Goal: Task Accomplishment & Management: Use online tool/utility

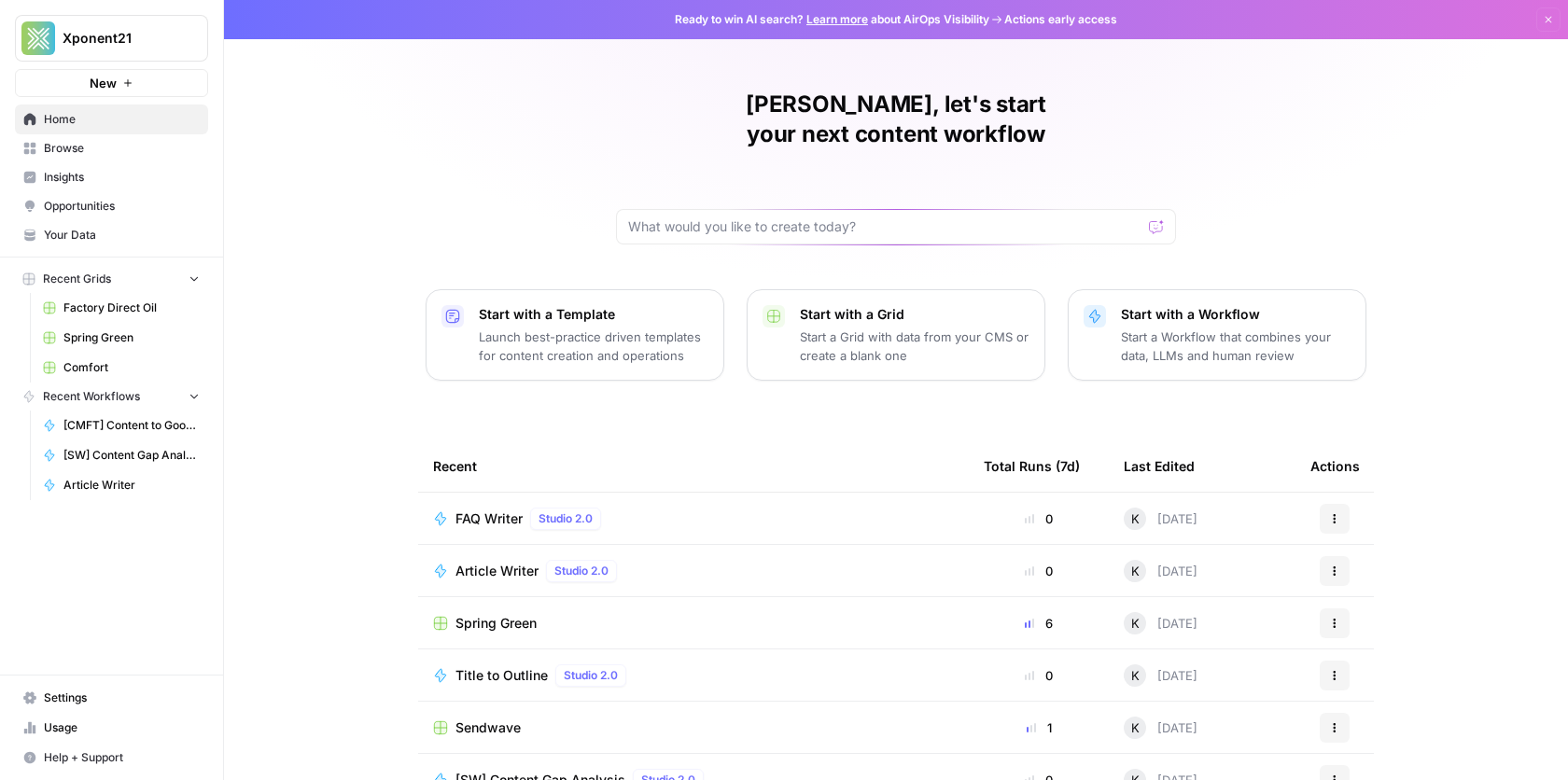
click at [71, 155] on link "Browse" at bounding box center [111, 148] width 193 height 30
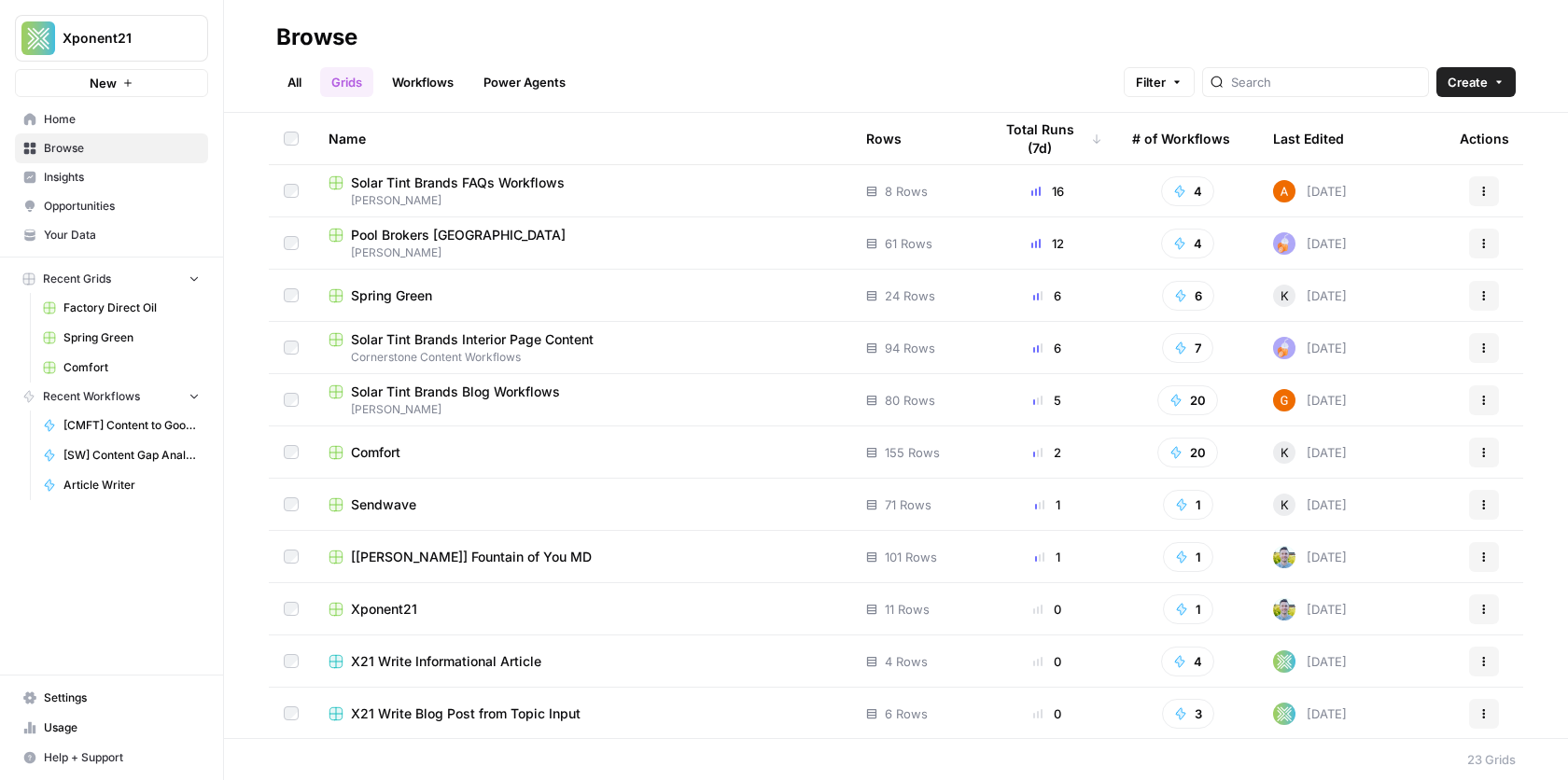
click at [388, 296] on span "Spring Green" at bounding box center [391, 295] width 81 height 18
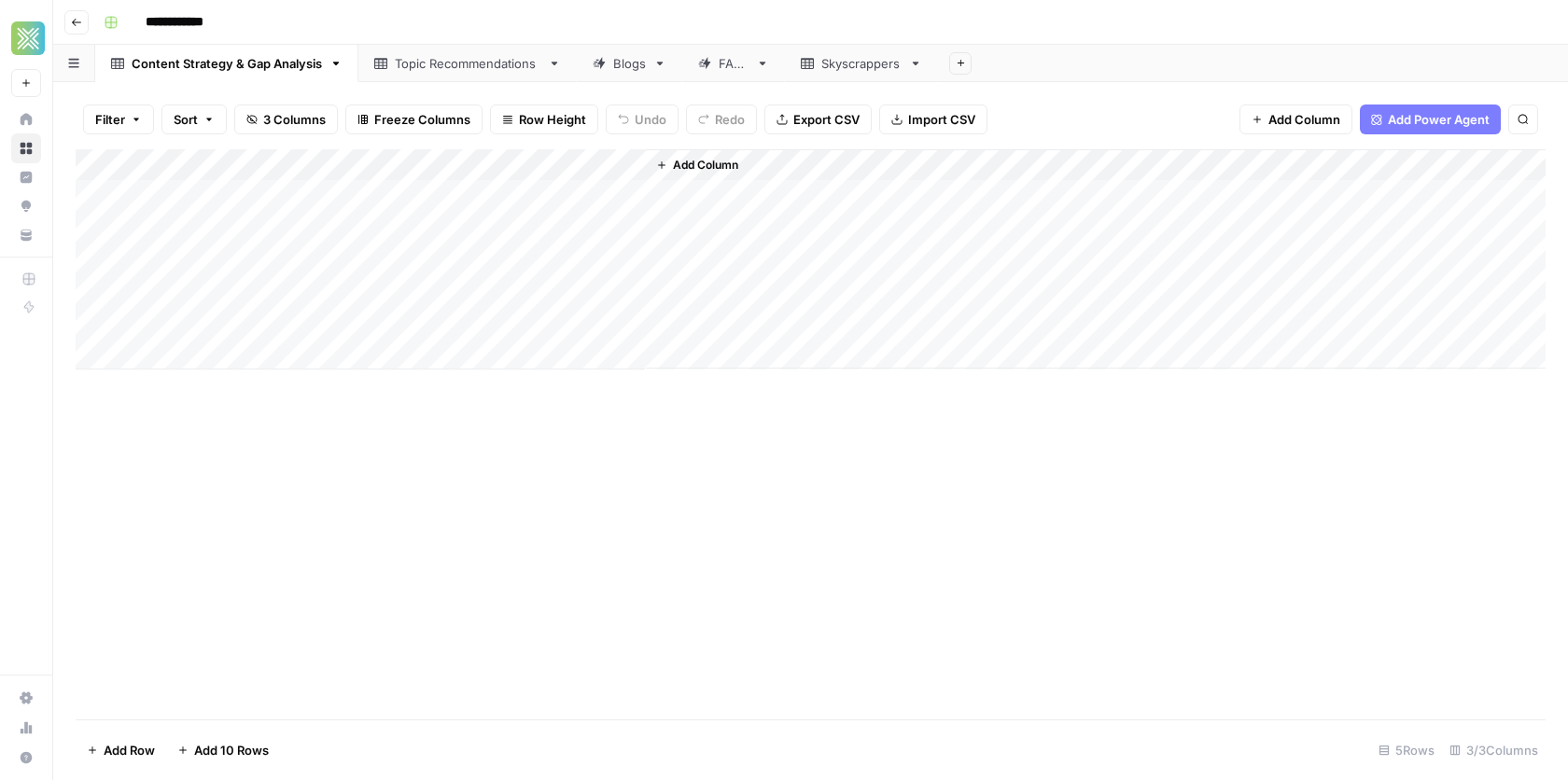
click at [620, 70] on div "Blogs" at bounding box center [630, 63] width 33 height 18
click at [730, 73] on link "FAQs" at bounding box center [734, 63] width 102 height 38
click at [840, 73] on link "Skyscrappers" at bounding box center [861, 63] width 154 height 38
click at [617, 72] on link "Blogs" at bounding box center [629, 63] width 105 height 38
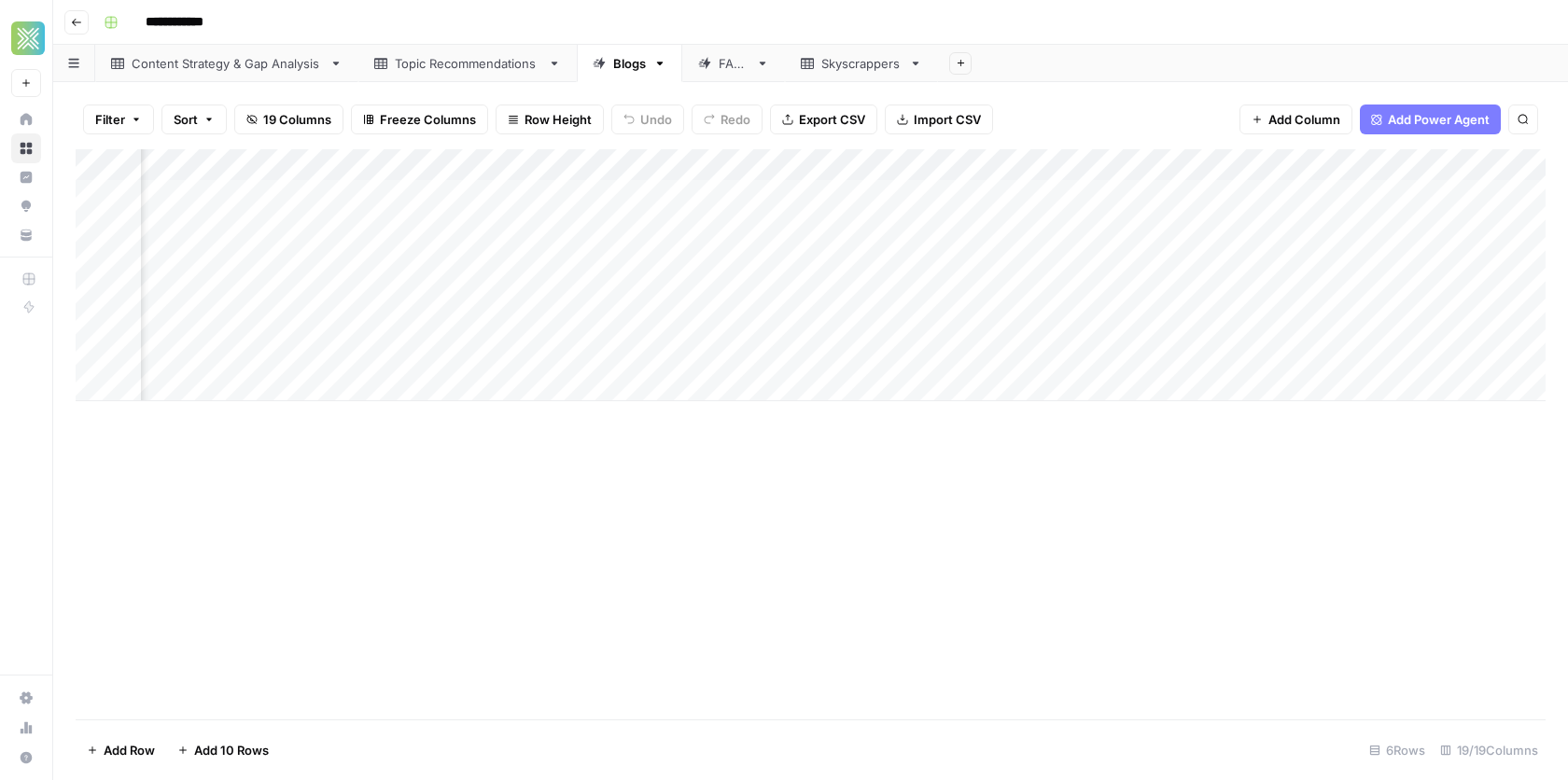
click at [854, 64] on div "Skyscrappers" at bounding box center [861, 63] width 80 height 18
click at [629, 69] on div "Blogs" at bounding box center [630, 63] width 33 height 18
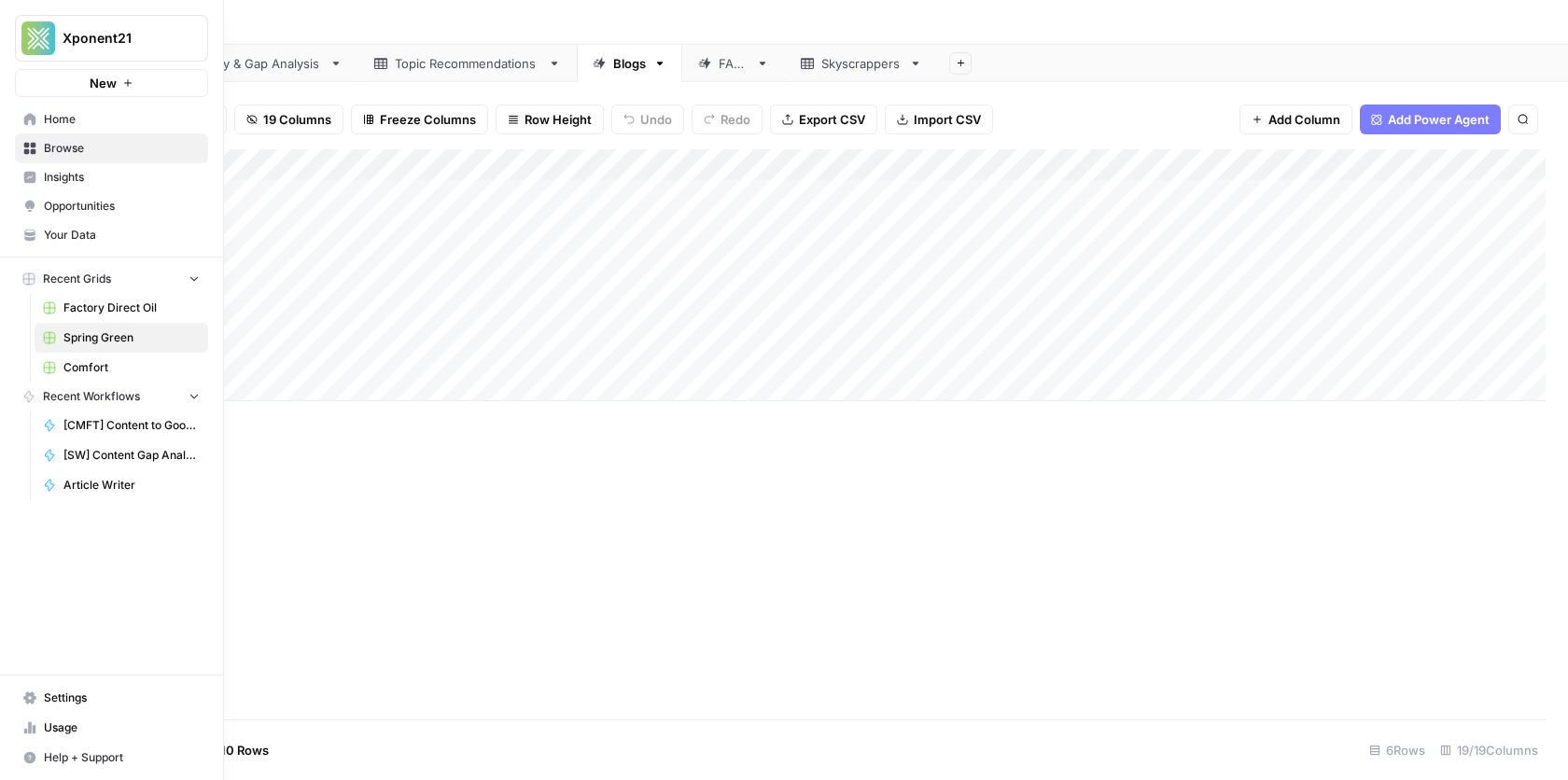
click at [70, 141] on span "Browse" at bounding box center [121, 148] width 155 height 16
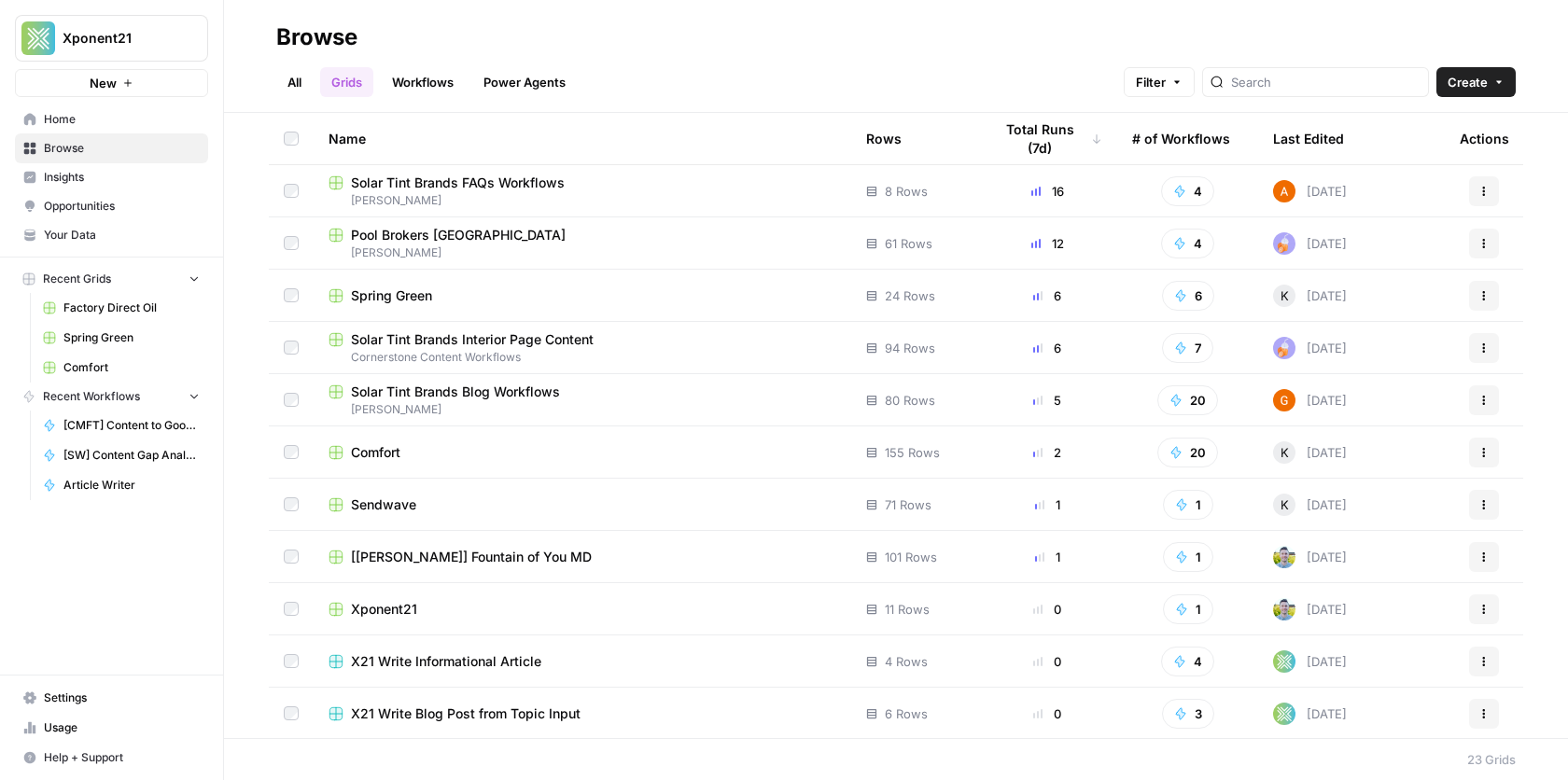
click at [433, 80] on link "Workflows" at bounding box center [422, 82] width 84 height 30
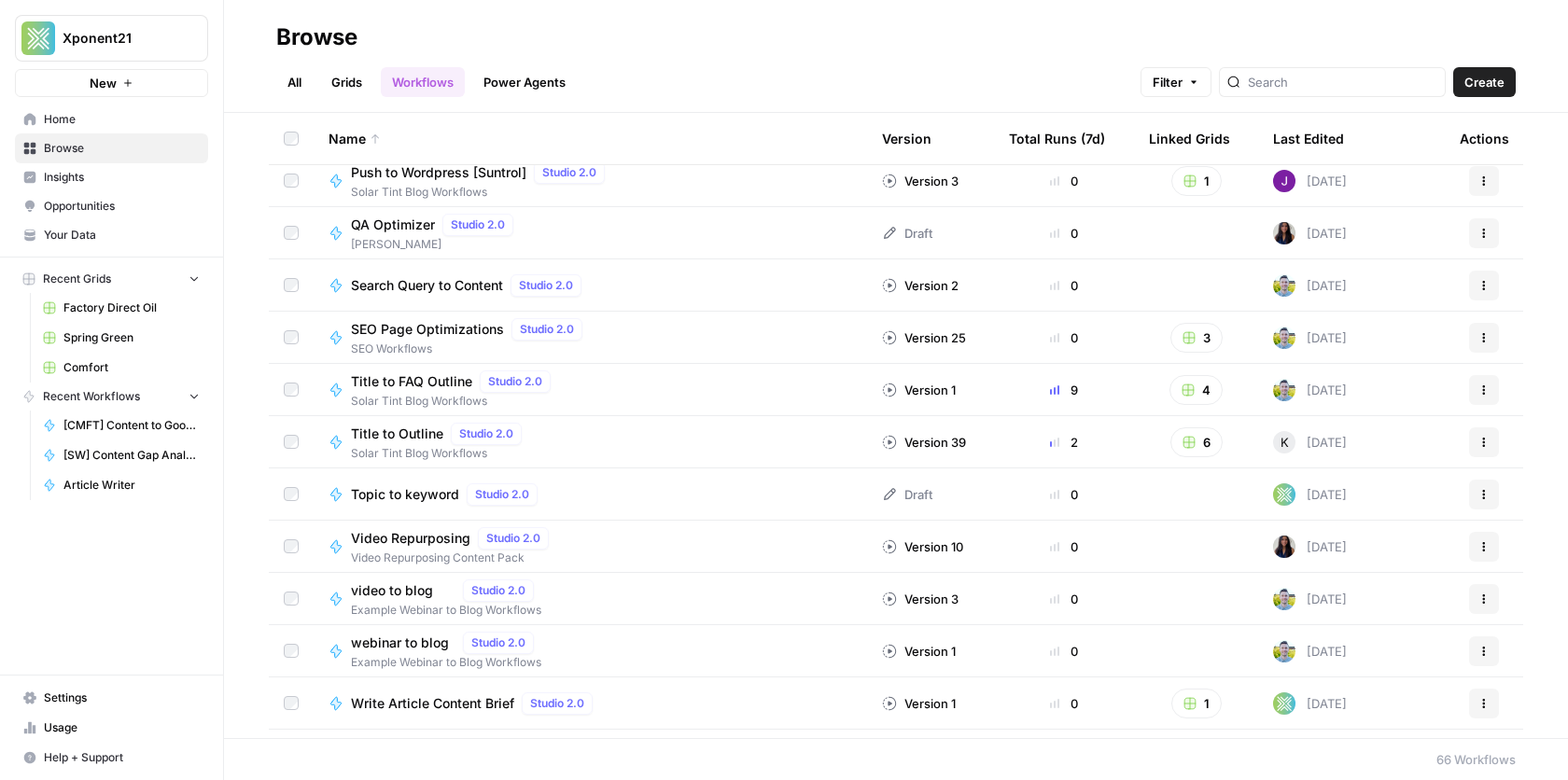
scroll to position [2726, 0]
click at [565, 441] on div "Title to Outline Studio 2.0 Solar Tint Blog Workflows" at bounding box center [590, 444] width 523 height 40
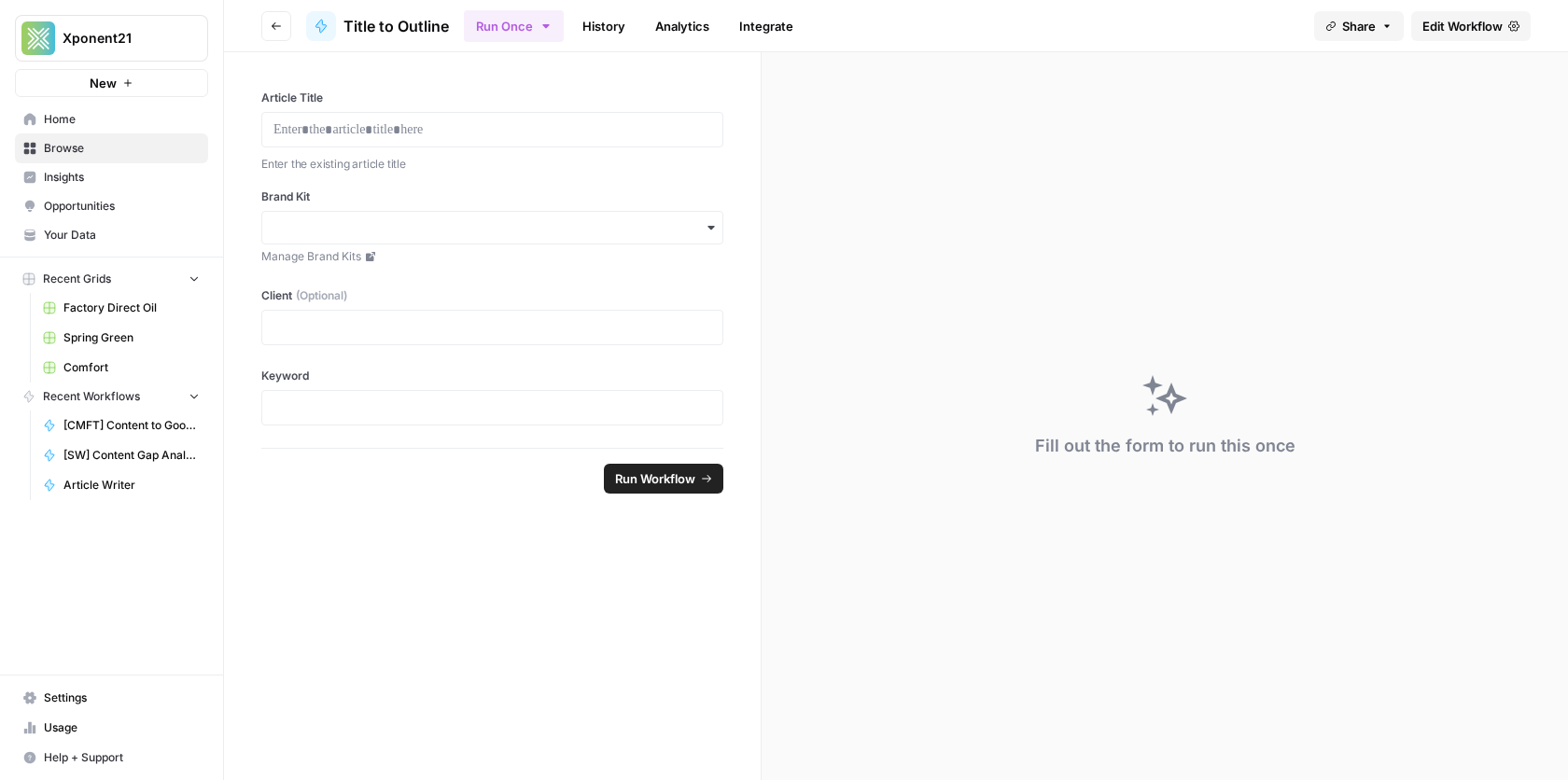
click at [276, 22] on icon "button" at bounding box center [276, 26] width 12 height 12
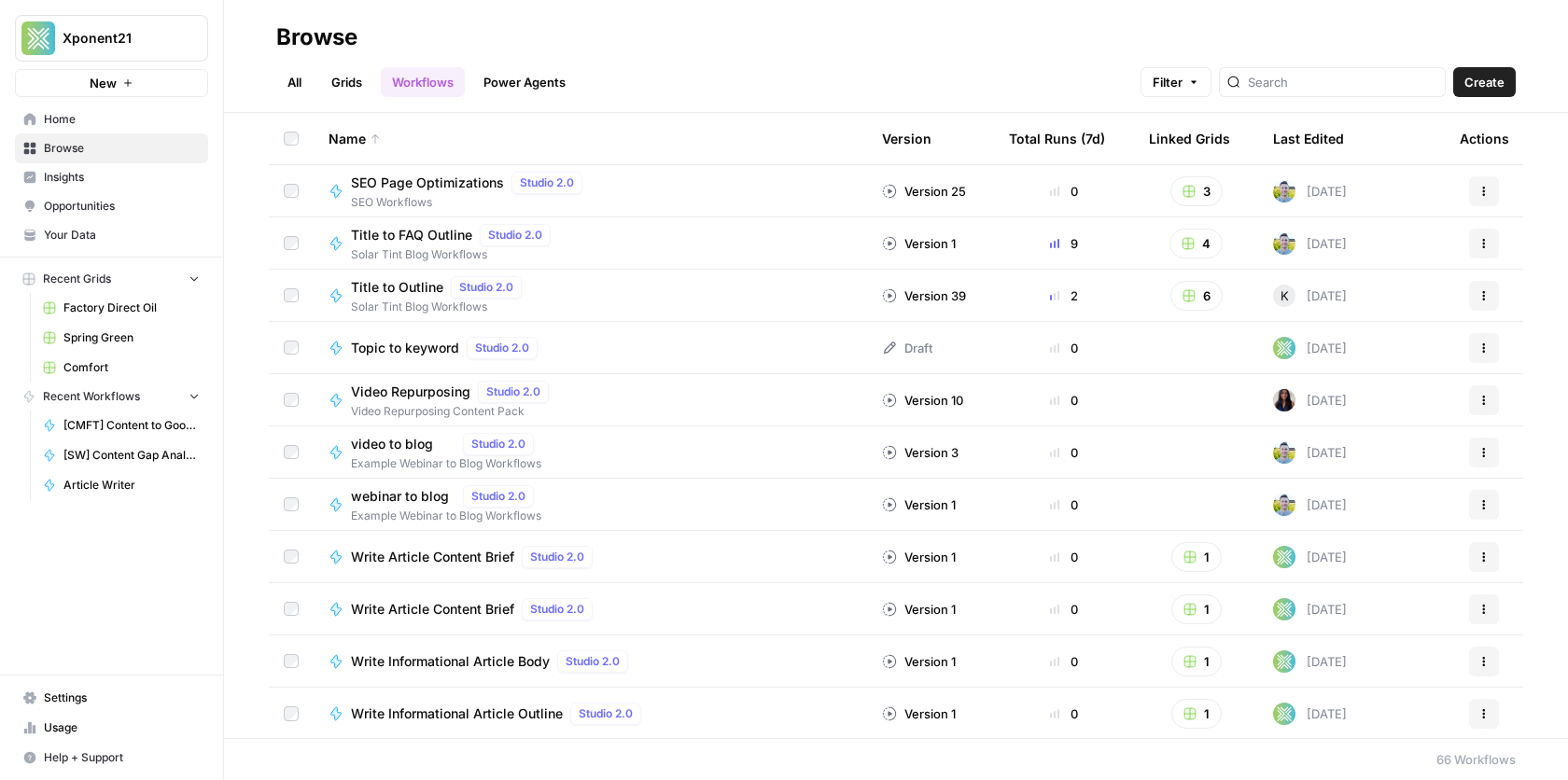
scroll to position [2792, 0]
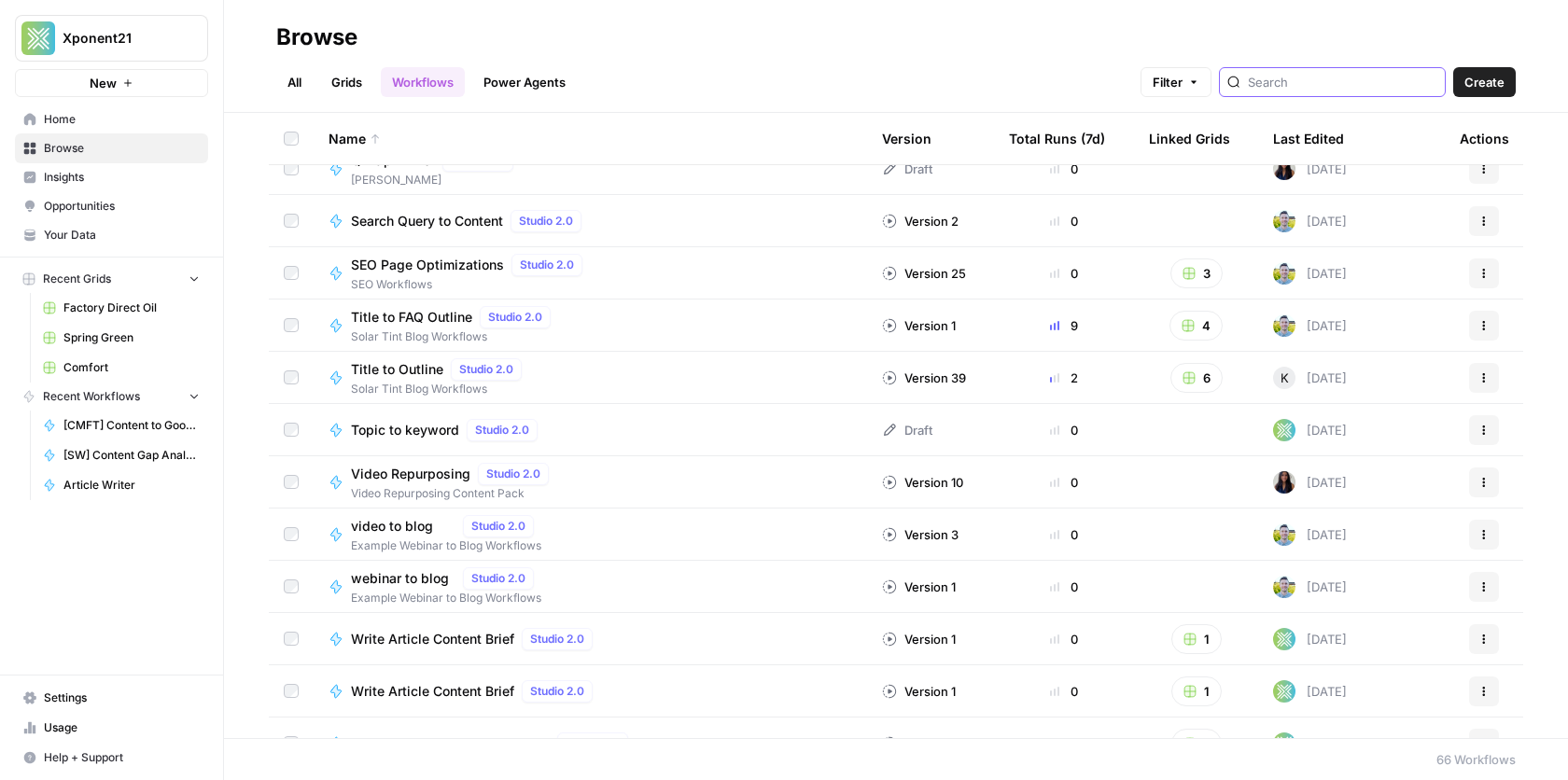
click at [1372, 84] on input "search" at bounding box center [1342, 81] width 189 height 18
type input "outline"
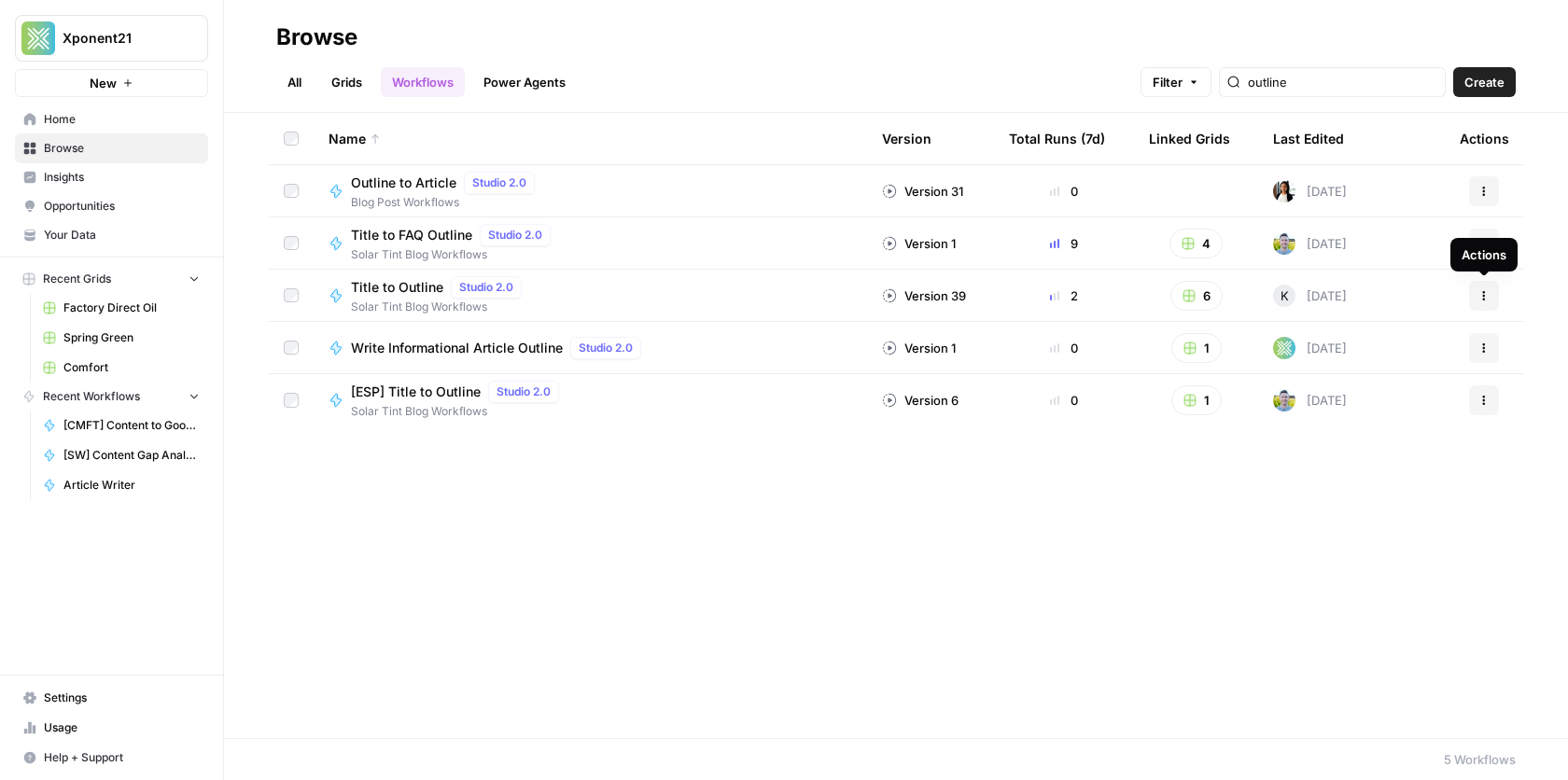
click at [1484, 296] on icon "button" at bounding box center [1484, 296] width 12 height 12
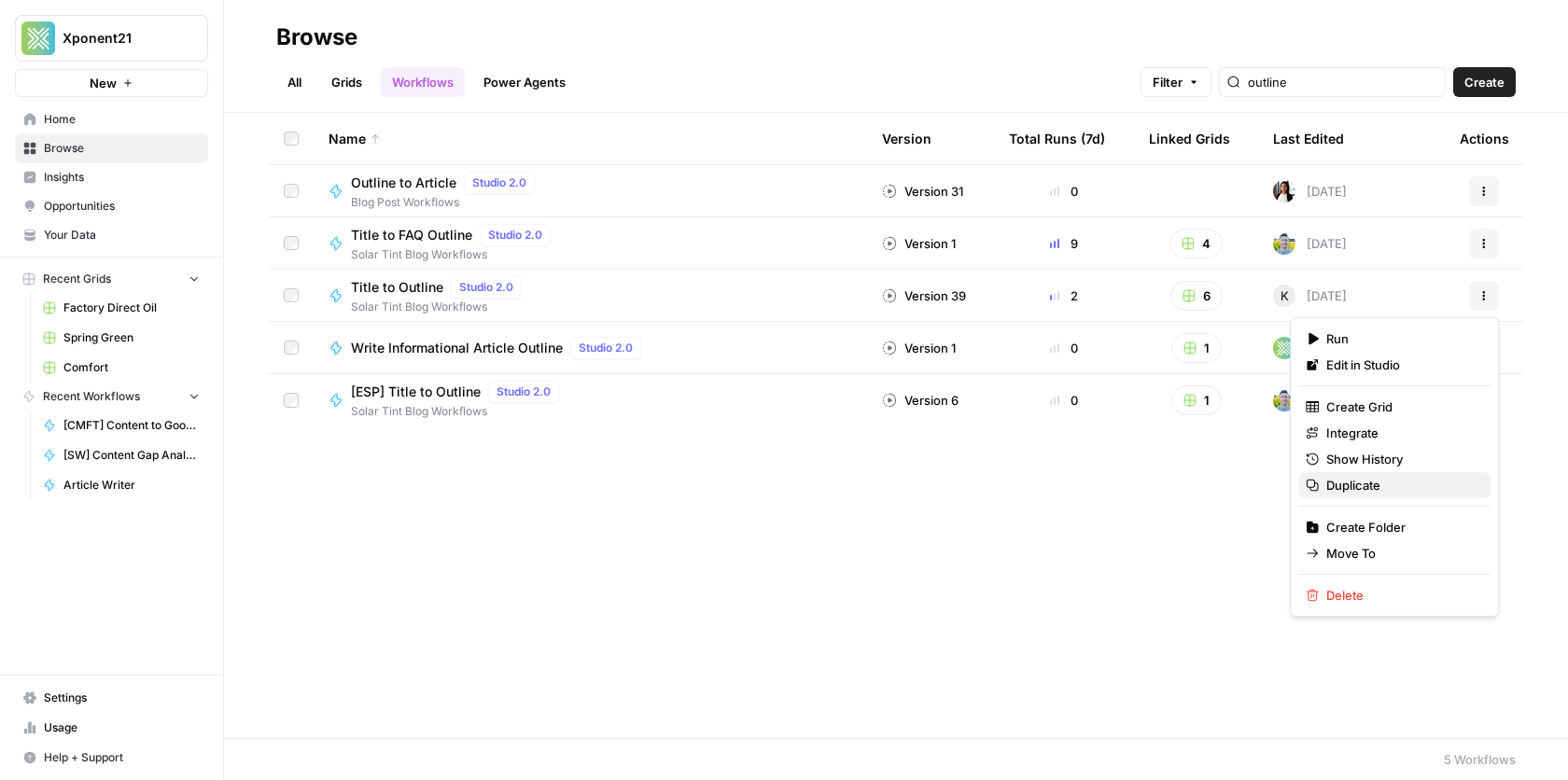
click at [1358, 487] on span "Duplicate" at bounding box center [1401, 485] width 150 height 18
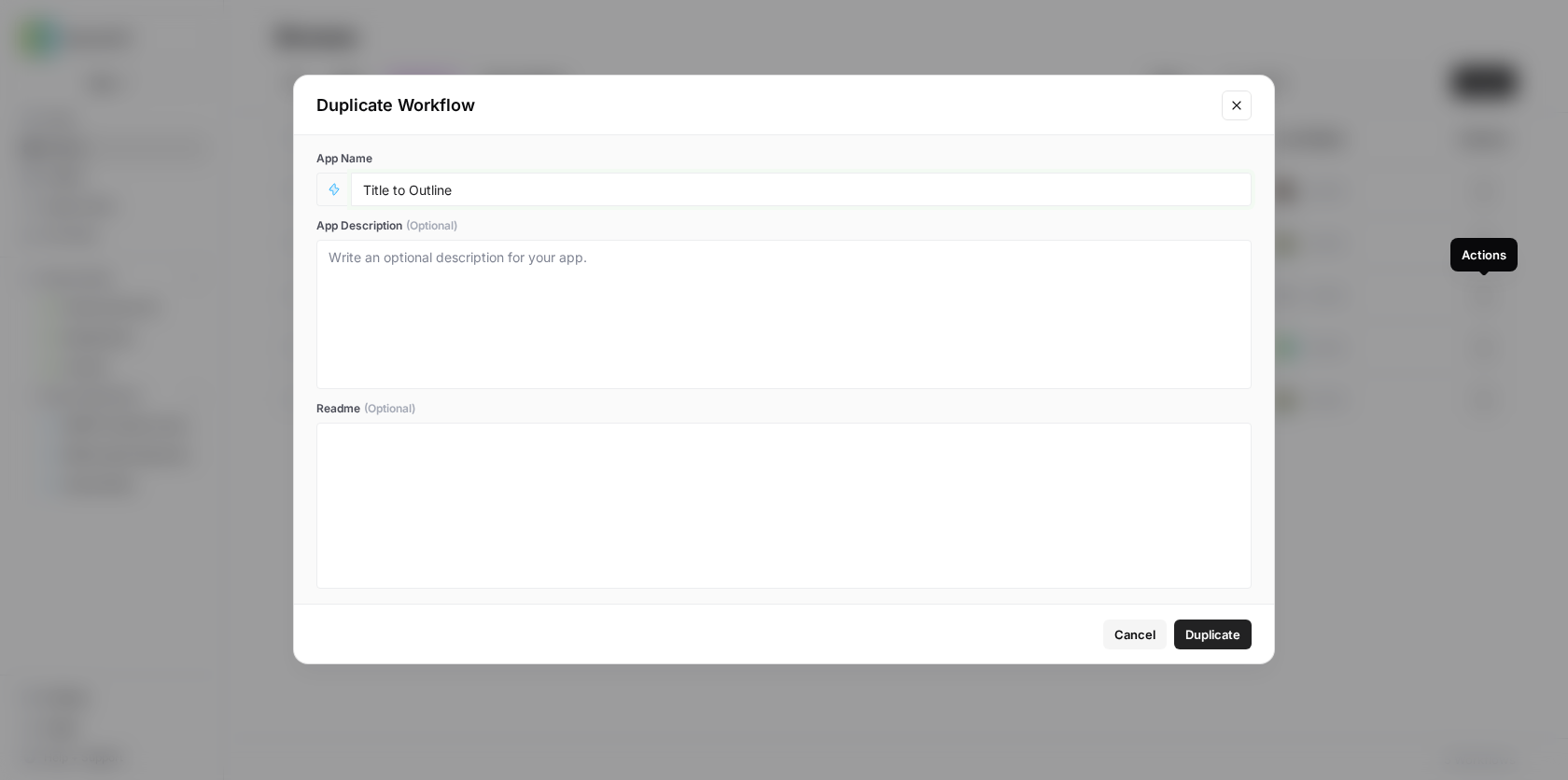
click at [468, 187] on input "Title to Outline" at bounding box center [801, 189] width 877 height 16
type input "Title to Outline (Skyscraper Test)"
click at [1203, 626] on span "Duplicate" at bounding box center [1213, 634] width 55 height 18
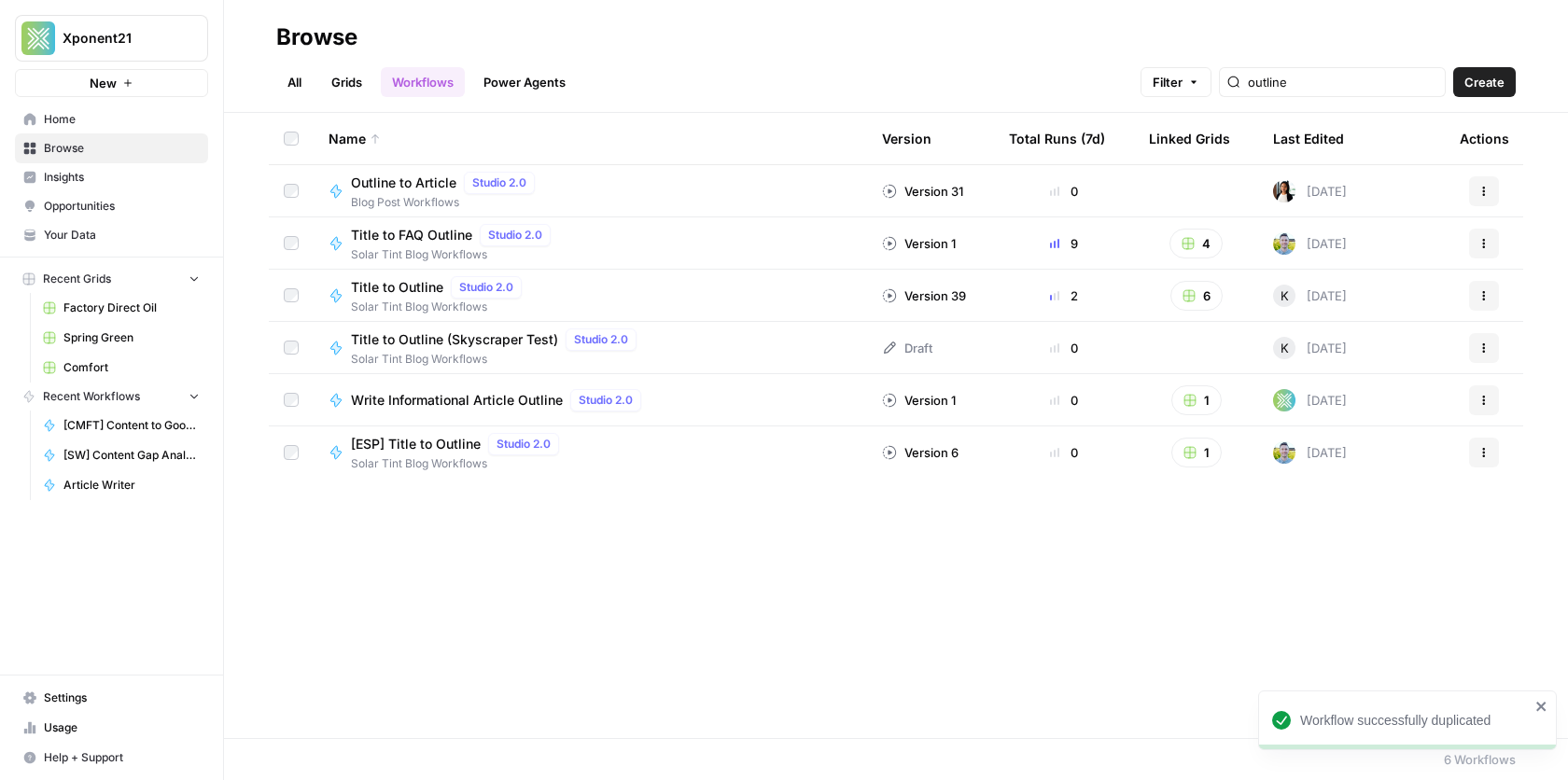
click at [800, 350] on div "Title to Outline (Skyscraper Test) Studio 2.0 Solar Tint Blog Workflows" at bounding box center [590, 348] width 523 height 40
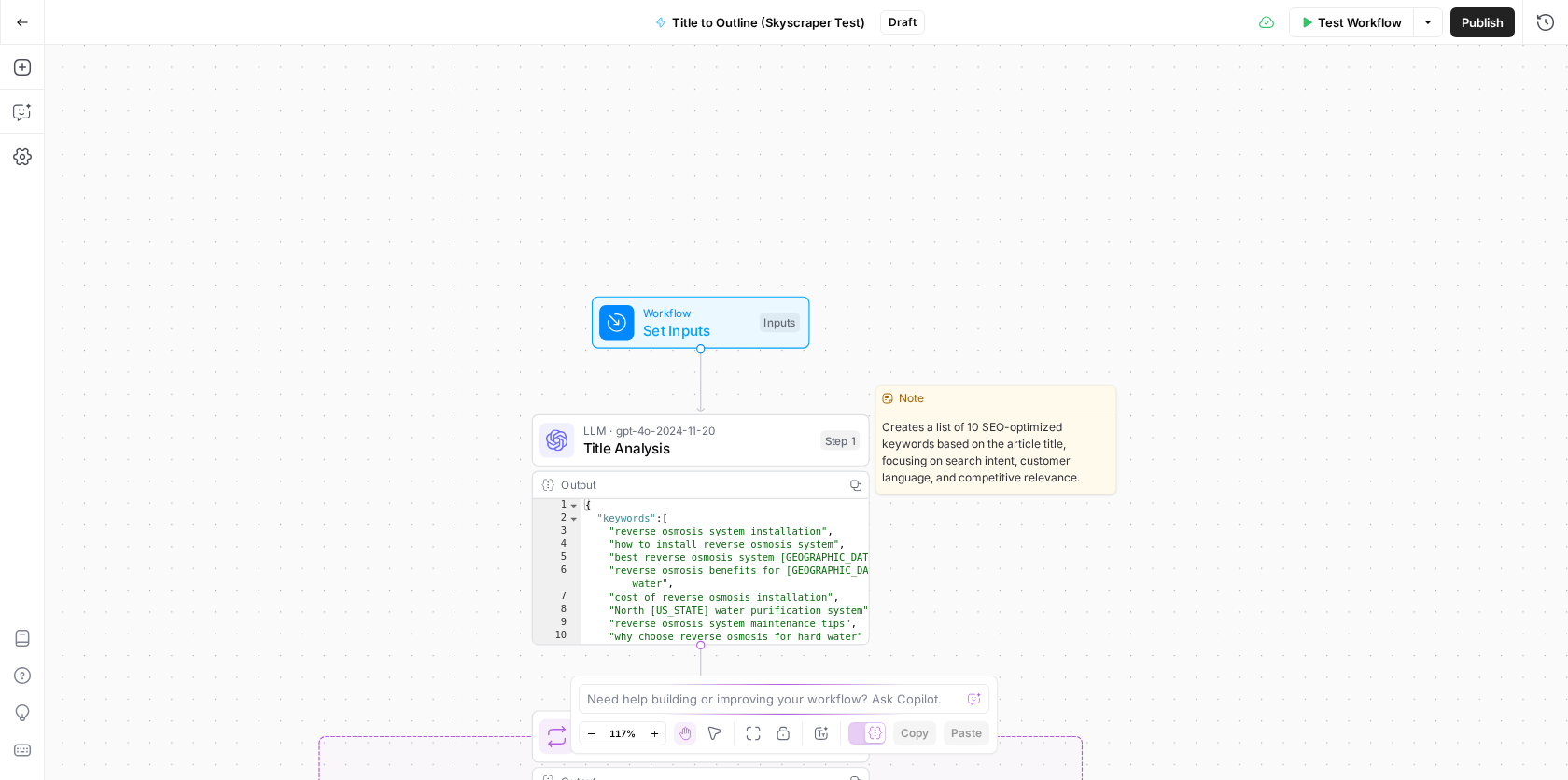
click at [725, 439] on span "Title Analysis" at bounding box center [697, 447] width 229 height 21
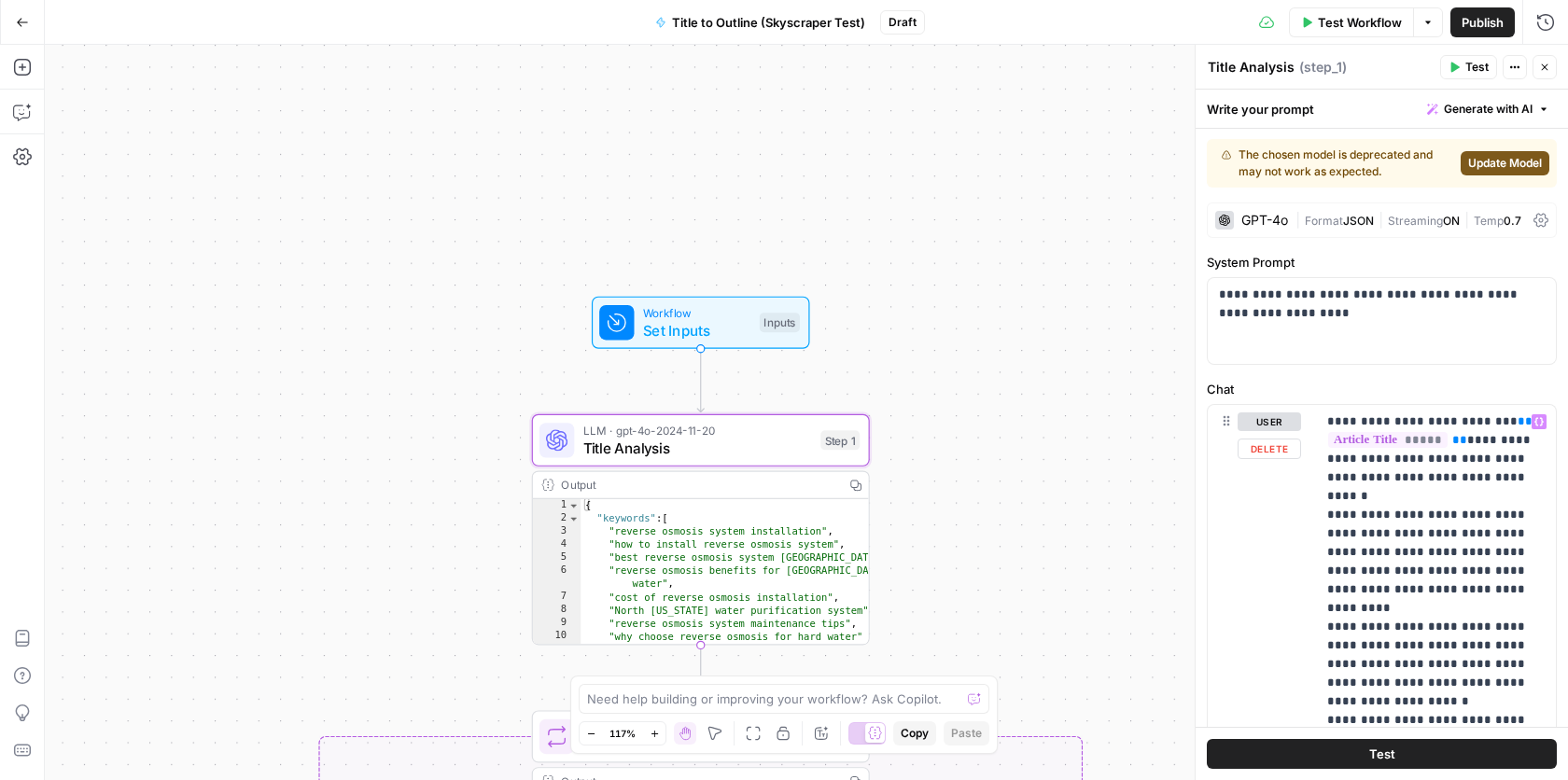
scroll to position [92, 0]
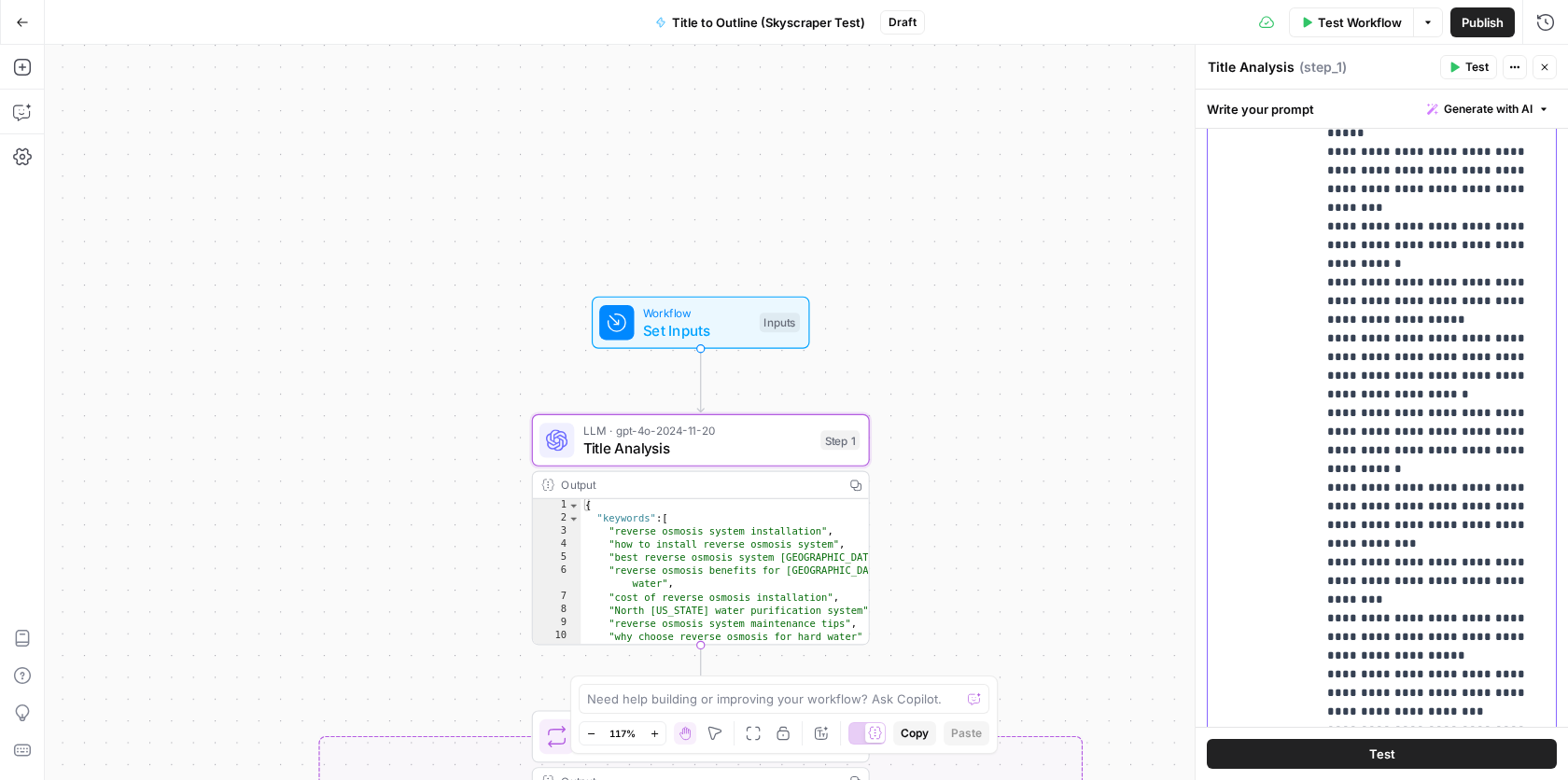
scroll to position [622, 0]
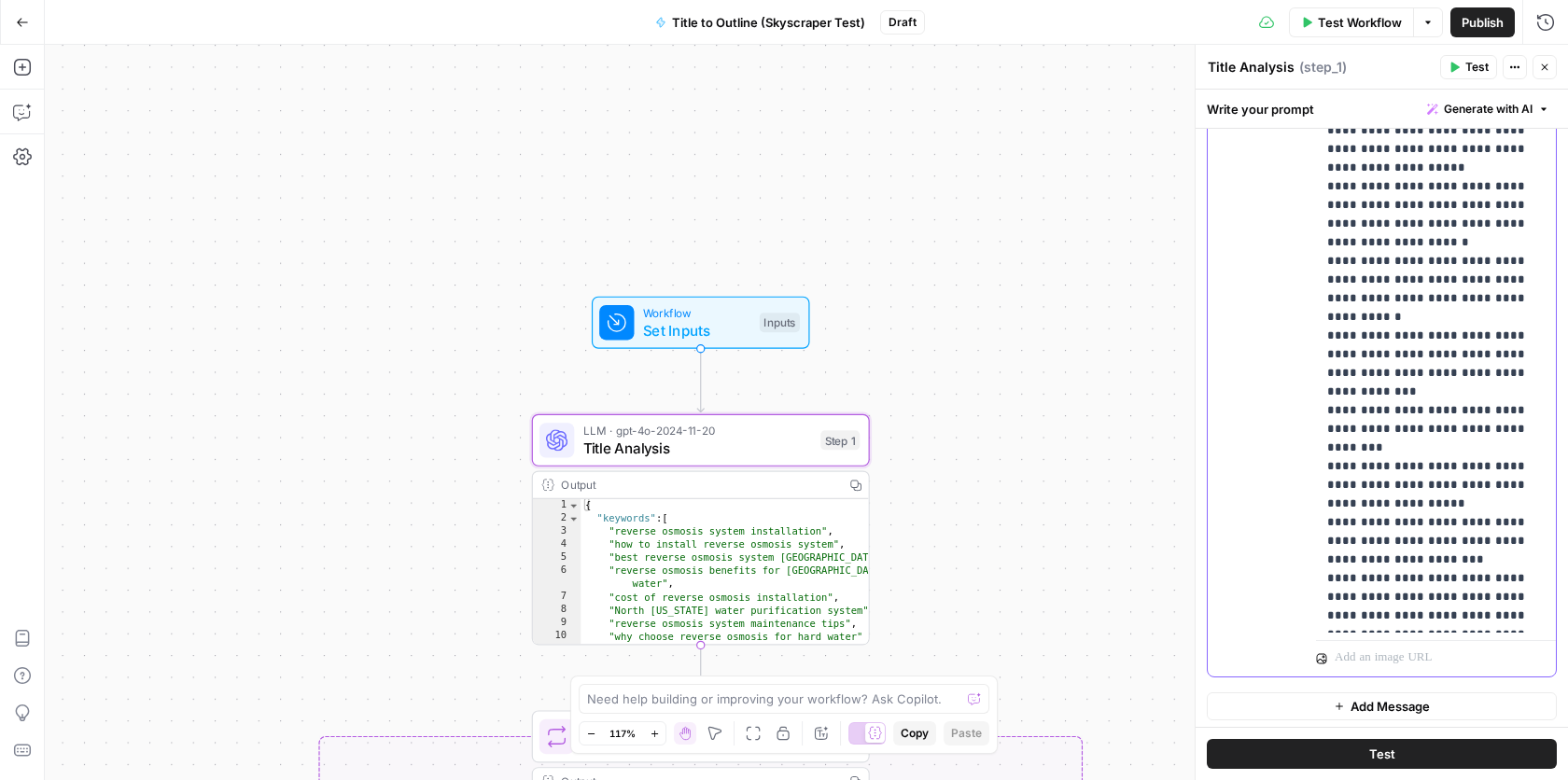
drag, startPoint x: 1328, startPoint y: 310, endPoint x: 1435, endPoint y: 610, distance: 318.5
copy p "**********"
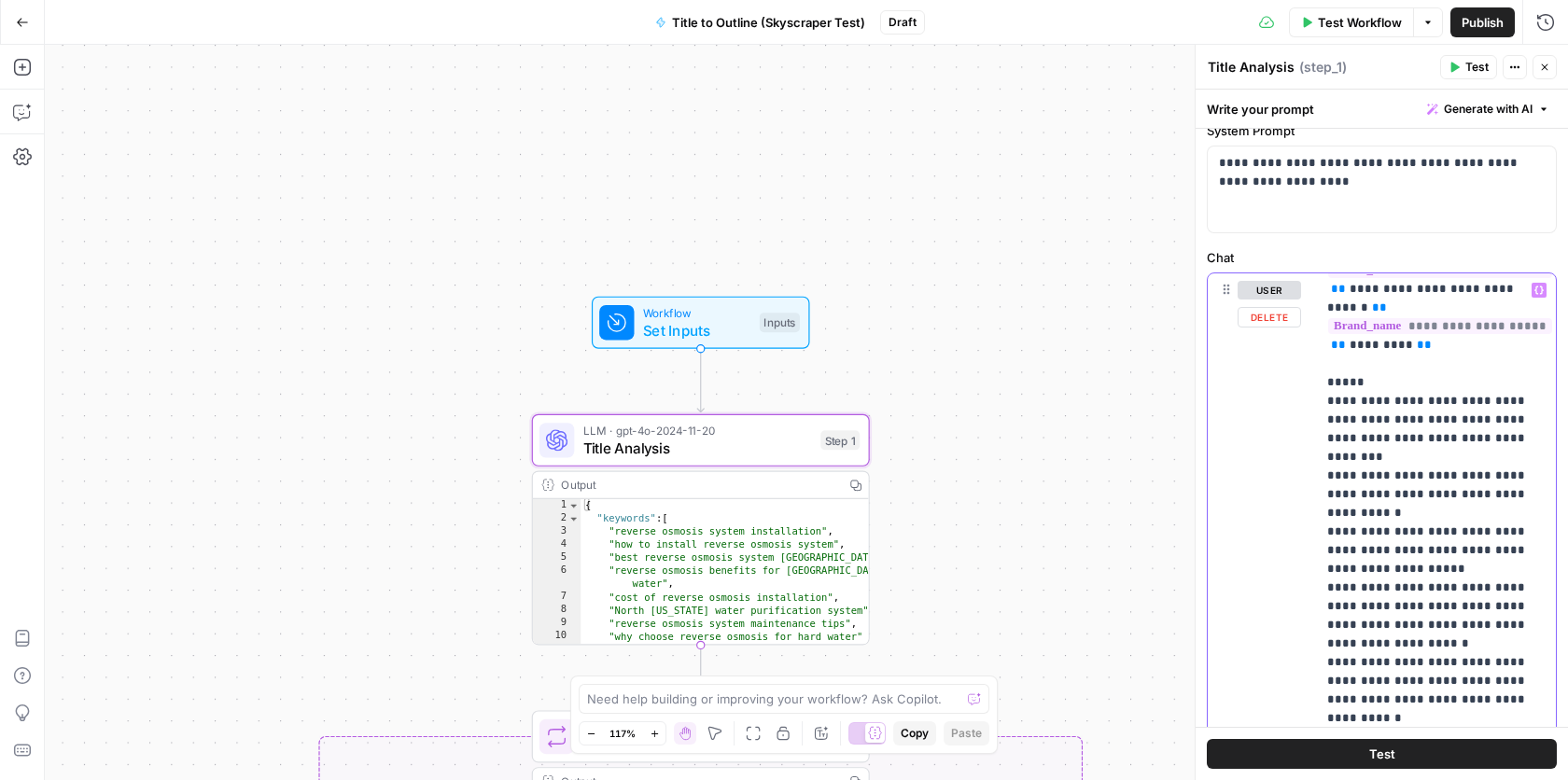
scroll to position [230, 0]
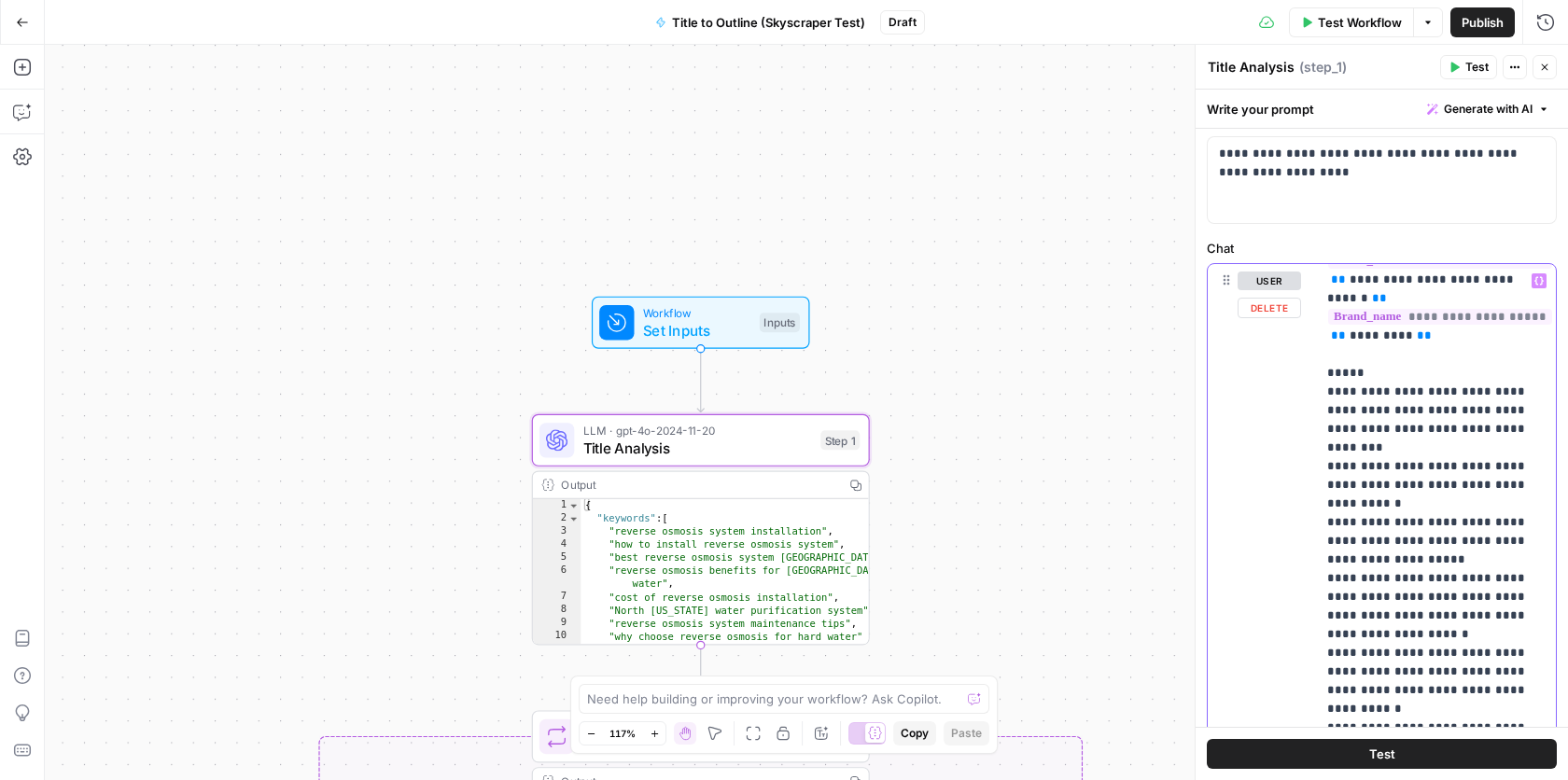
click at [1256, 518] on div "user Delete" at bounding box center [1270, 666] width 64 height 790
click at [1406, 253] on label "Chat" at bounding box center [1382, 247] width 350 height 18
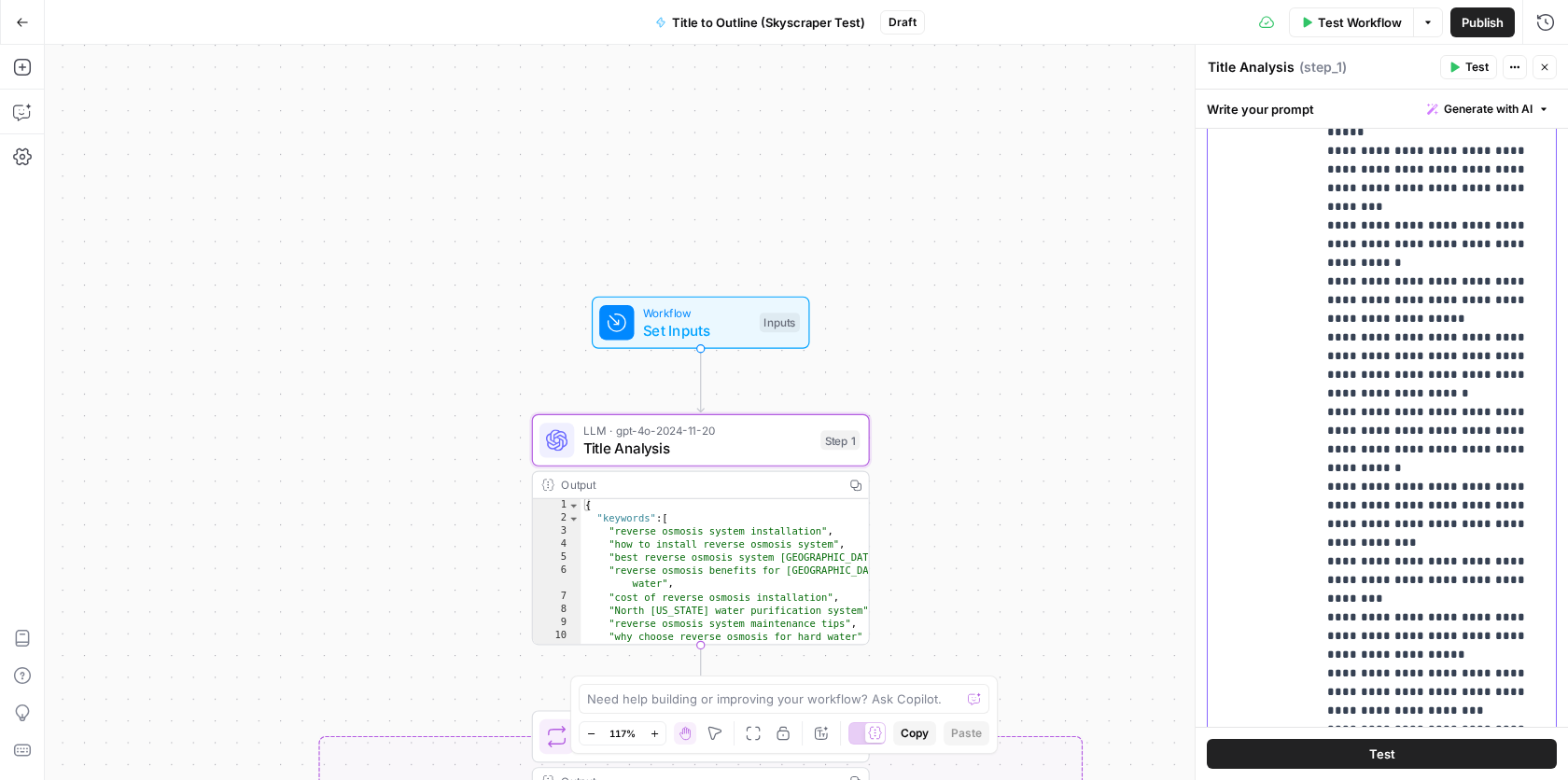
scroll to position [622, 0]
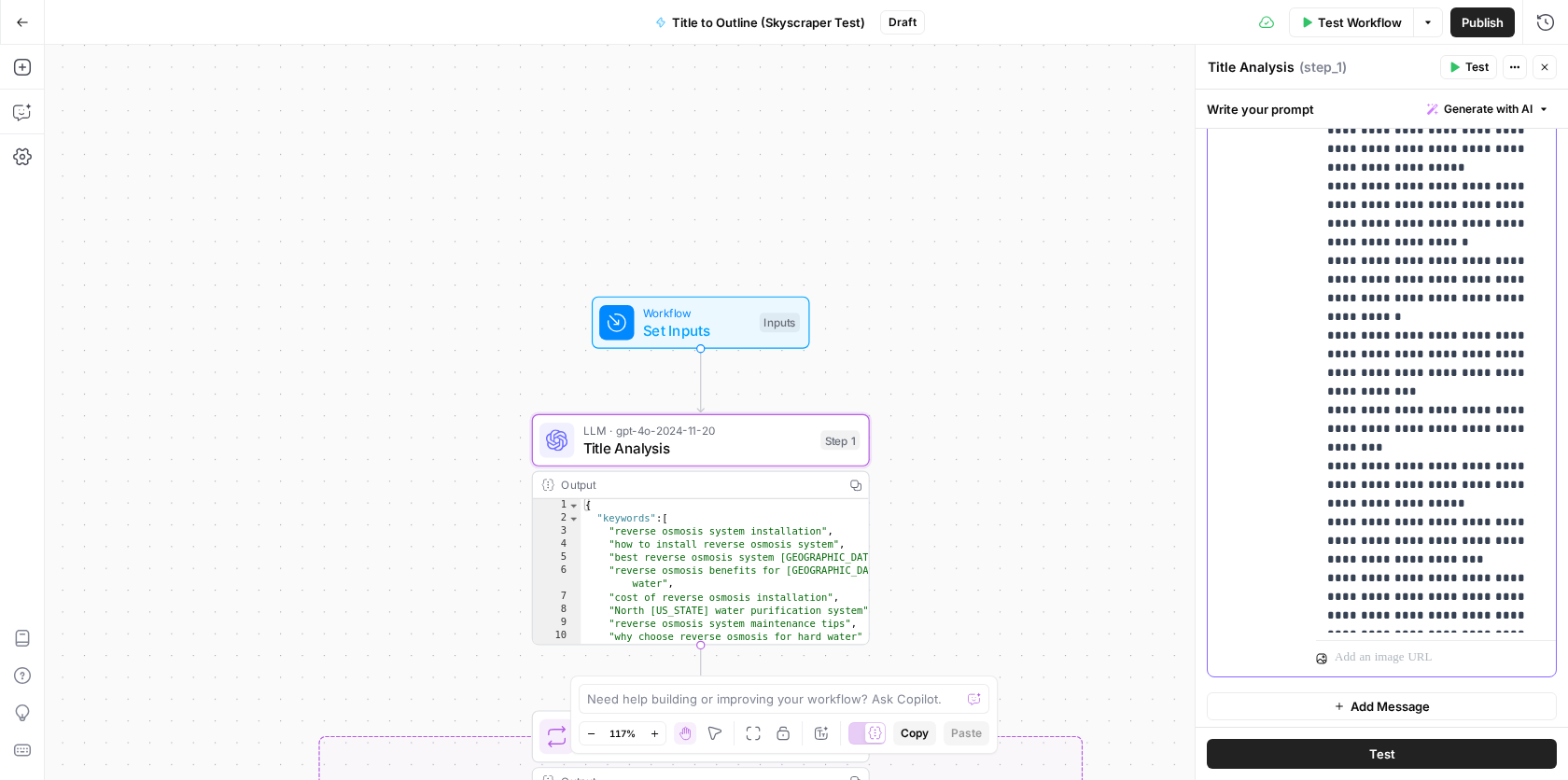
drag, startPoint x: 1328, startPoint y: 271, endPoint x: 1454, endPoint y: 624, distance: 374.8
click at [1454, 624] on div "**********" at bounding box center [1436, 252] width 240 height 760
copy p "**********"
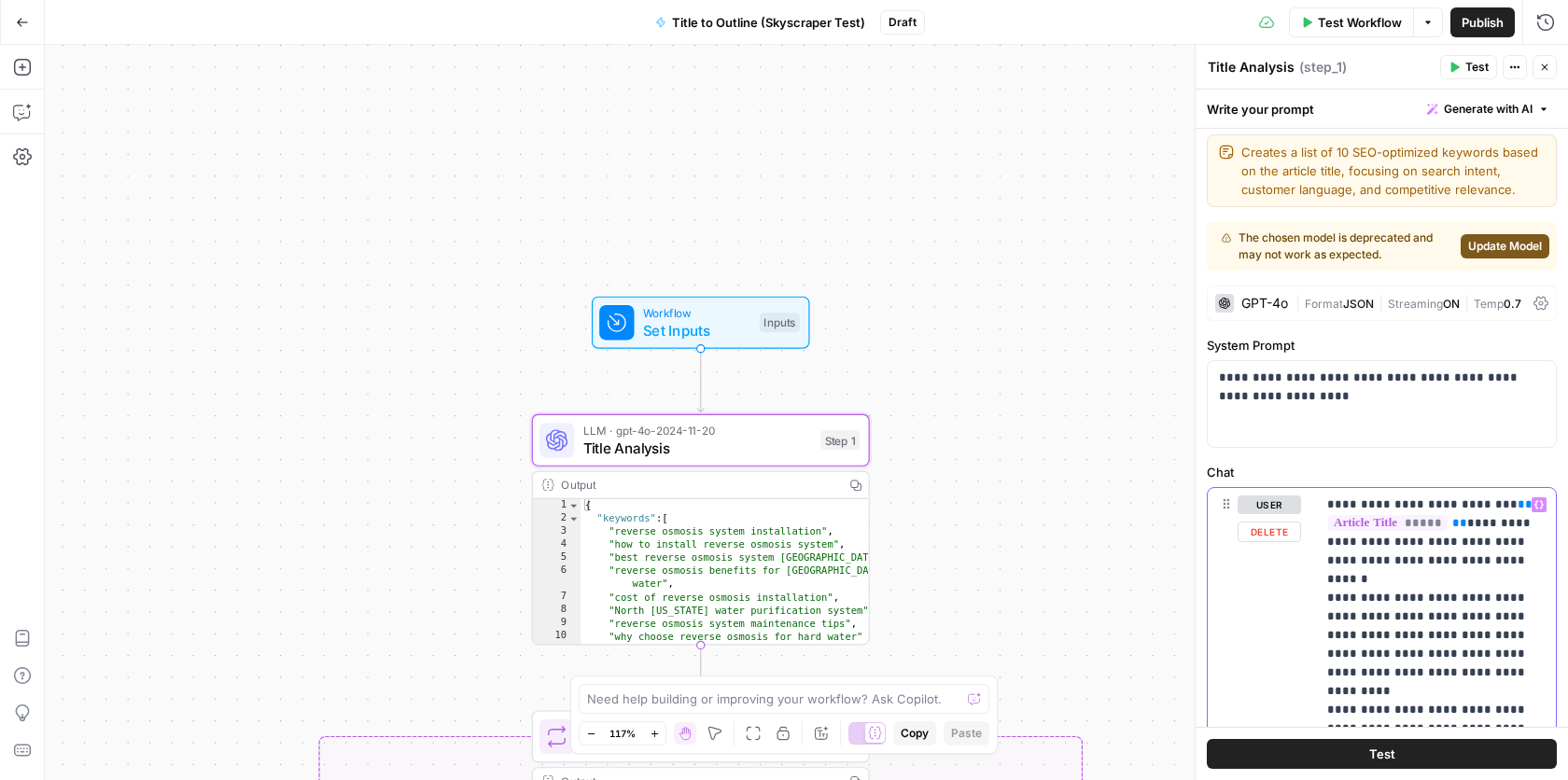
scroll to position [0, 0]
